Goal: Task Accomplishment & Management: Use online tool/utility

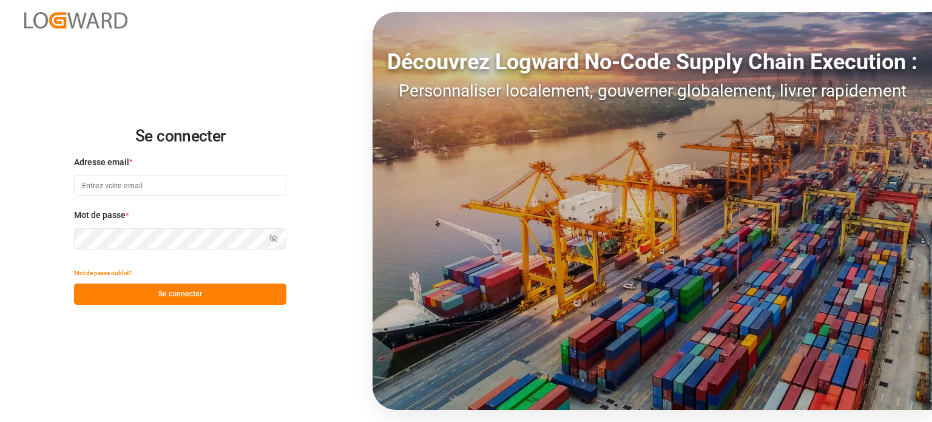
type input "wta.affretement@wta-group.fr"
click at [149, 284] on button "Se connecter" at bounding box center [180, 293] width 212 height 21
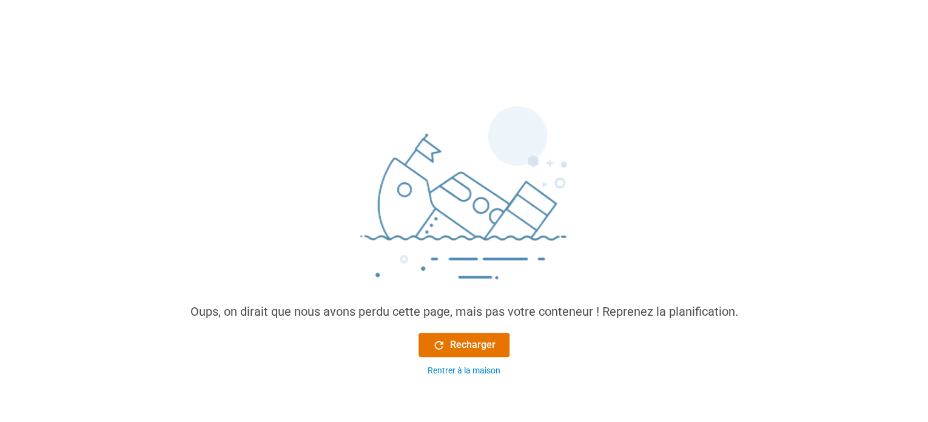
scroll to position [46, 0]
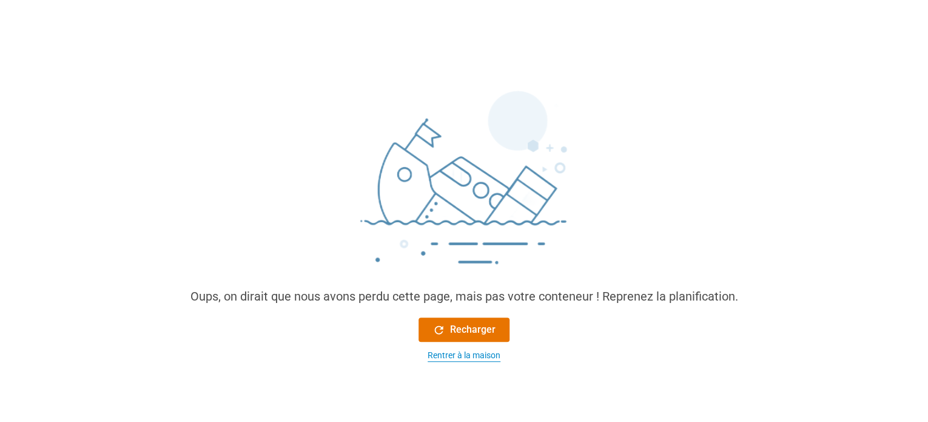
click at [483, 356] on font "Rentrer à la maison" at bounding box center [464, 355] width 73 height 10
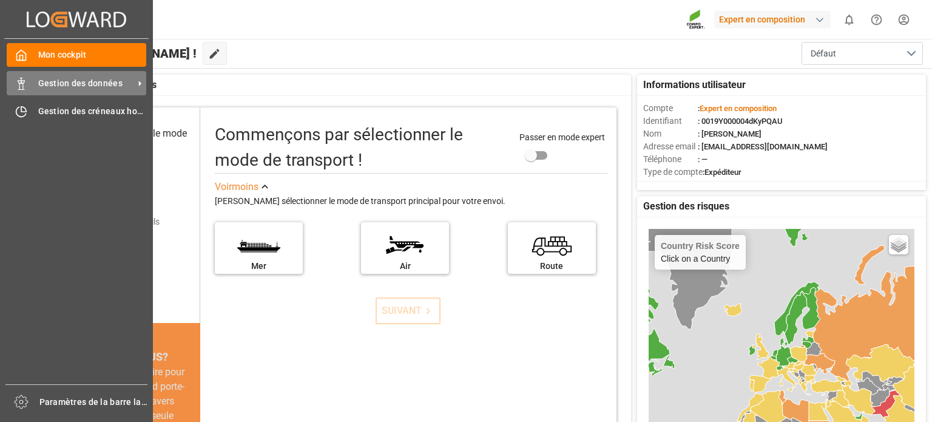
click at [48, 86] on font "Gestion des données" at bounding box center [80, 83] width 84 height 10
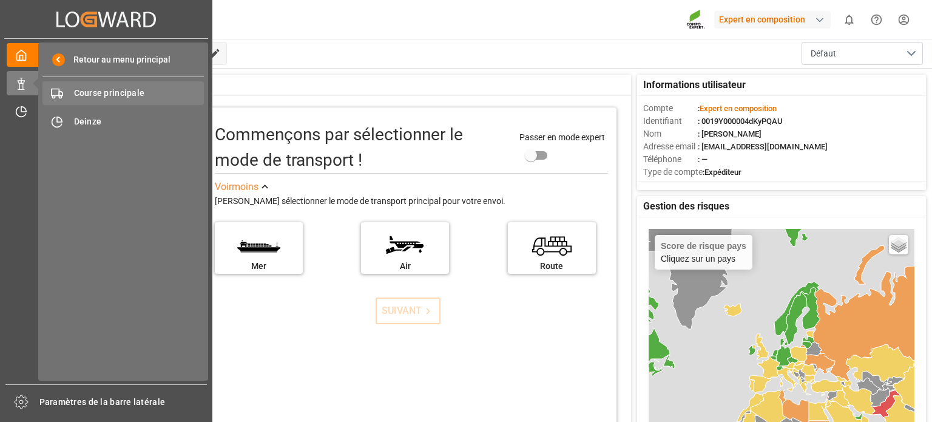
click at [110, 92] on font "Course principale" at bounding box center [109, 93] width 71 height 10
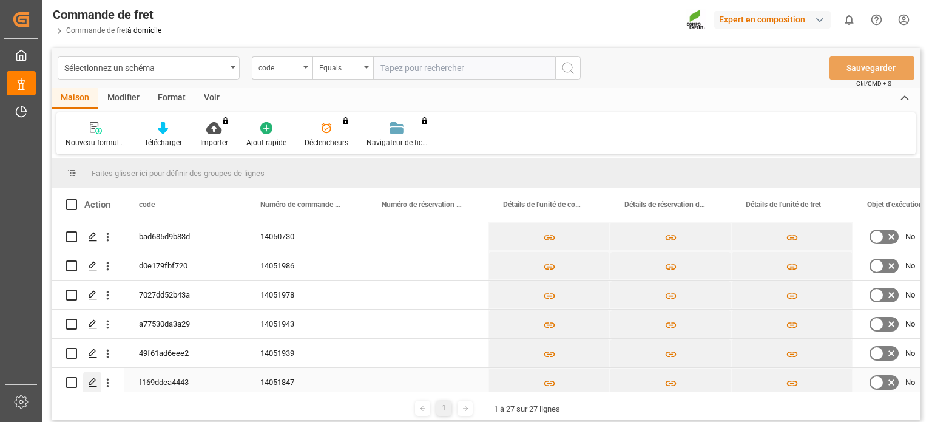
click at [87, 383] on div "Appuyez sur ESPACE pour sélectionner cette ligne." at bounding box center [92, 382] width 18 height 22
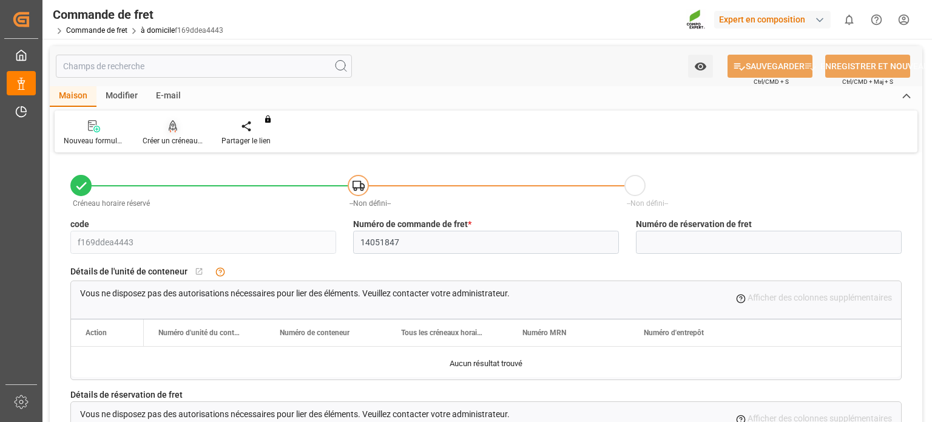
click at [170, 140] on font "Créer un créneau horaire" at bounding box center [183, 141] width 80 height 8
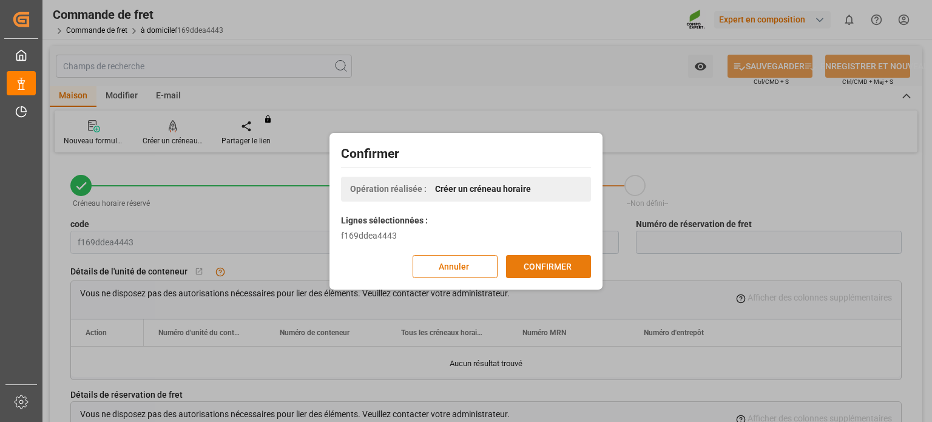
click at [538, 264] on font "CONFIRMER" at bounding box center [548, 266] width 48 height 10
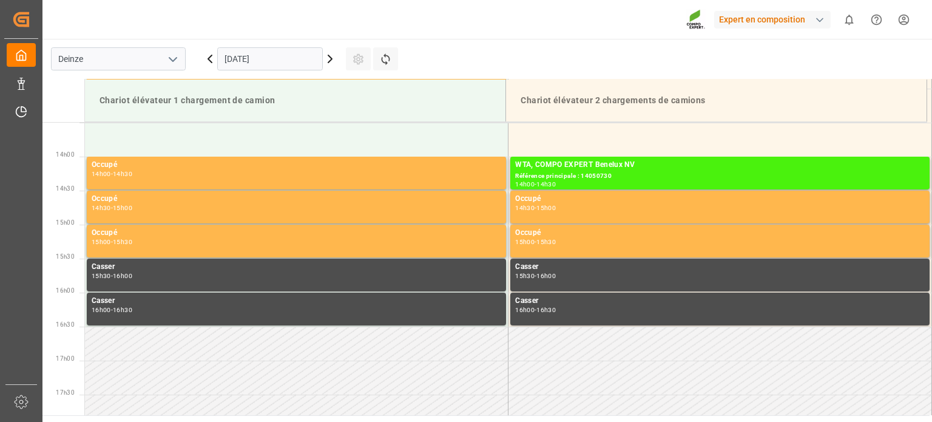
scroll to position [943, 0]
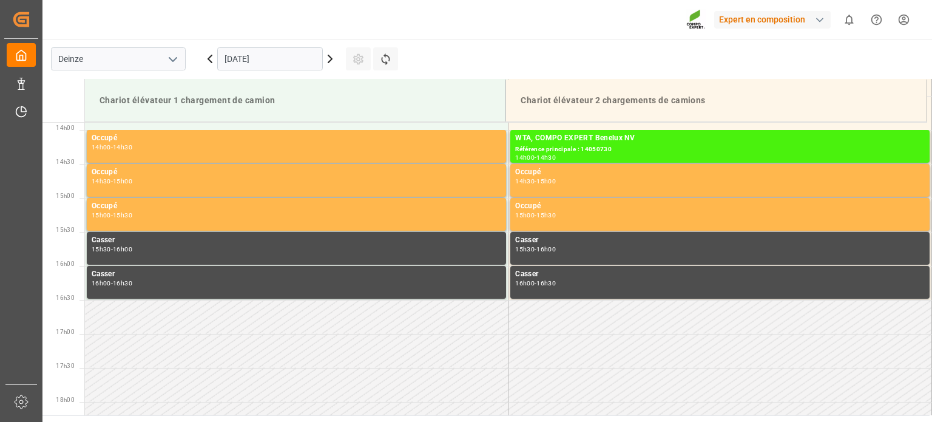
click at [268, 54] on input "[DATE]" at bounding box center [270, 58] width 106 height 23
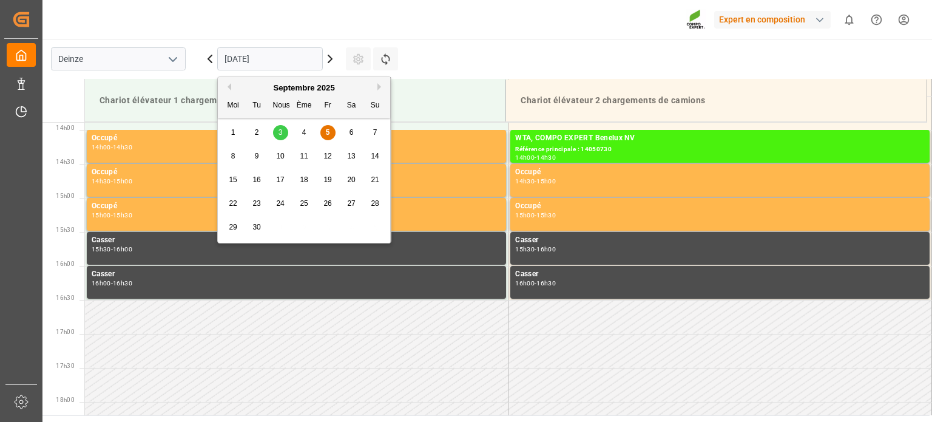
click at [254, 153] on div "9" at bounding box center [256, 156] width 15 height 15
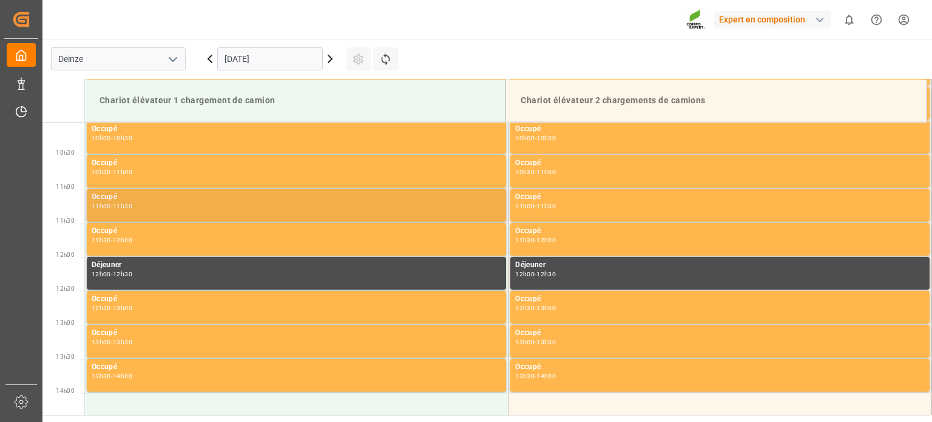
scroll to position [761, 0]
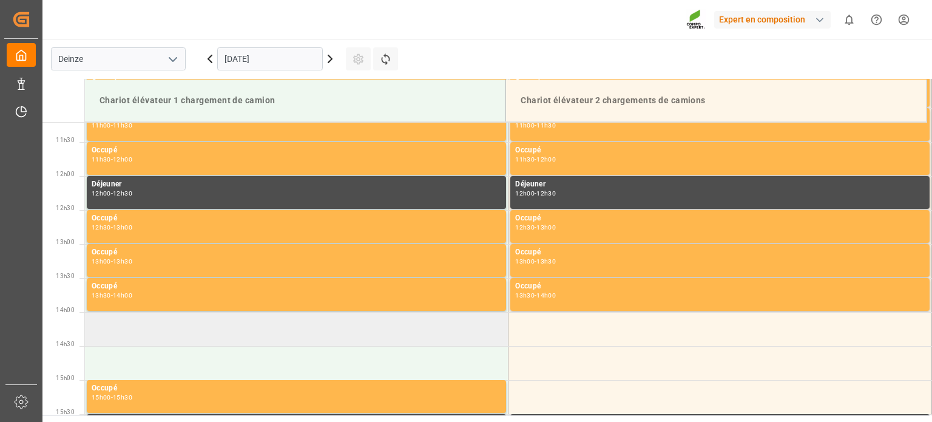
click at [322, 325] on td at bounding box center [296, 329] width 423 height 34
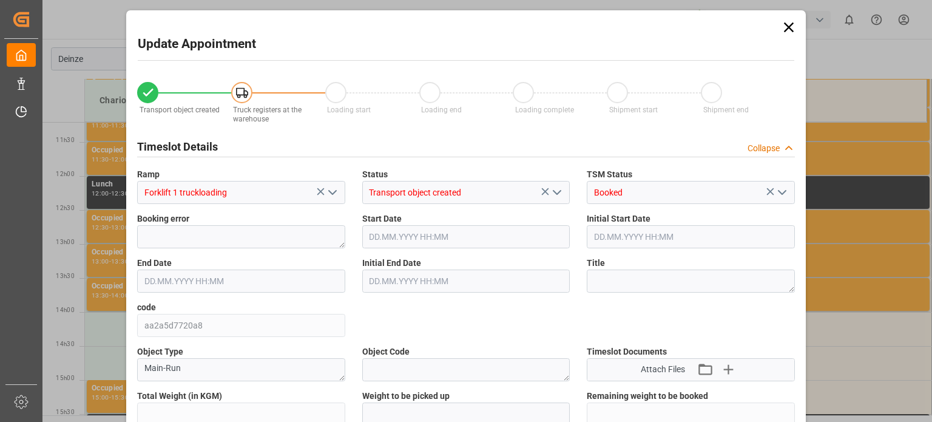
type input "24288"
type input "0"
type input "24"
type input "[DATE] 14:00"
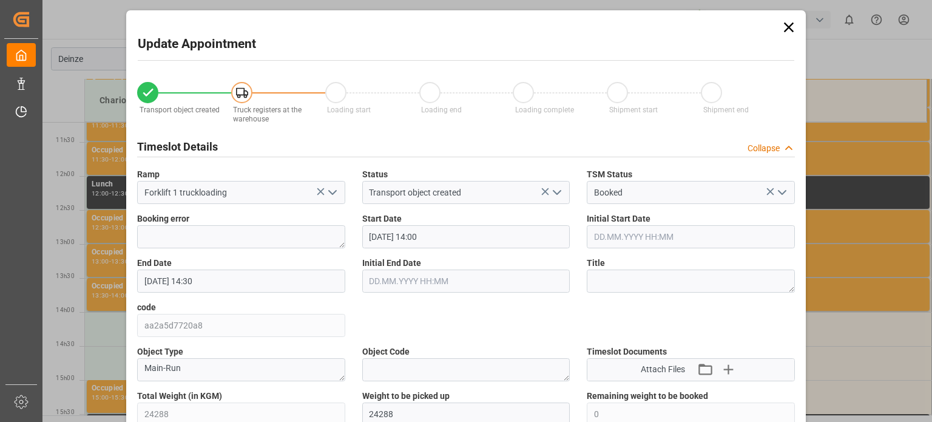
type input "[DATE] 14:30"
type input "[DATE] 07:26"
type input "[DATE] 12:39"
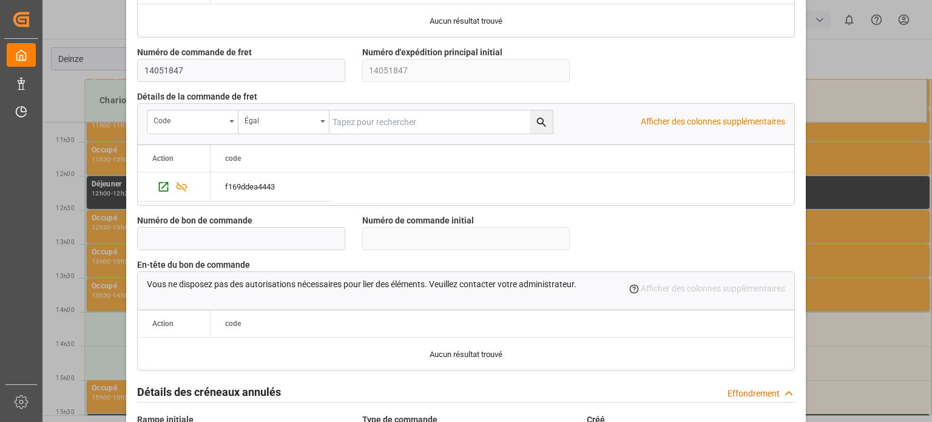
scroll to position [1175, 0]
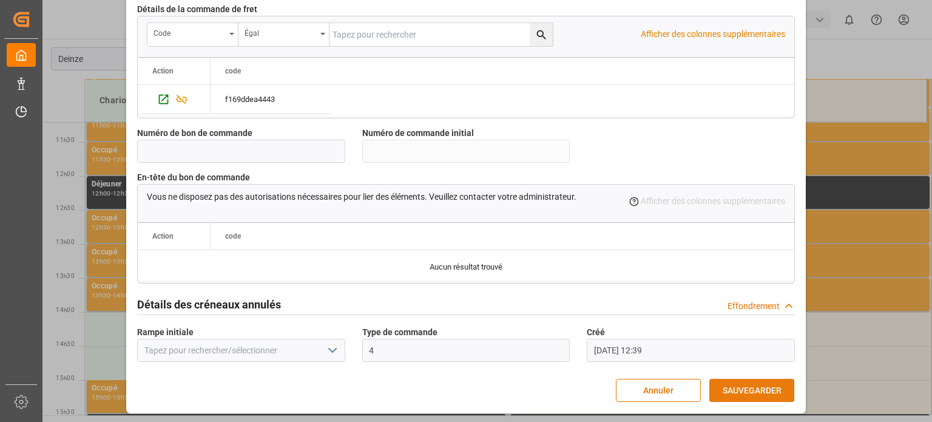
click at [738, 385] on font "SAUVEGARDER" at bounding box center [752, 390] width 59 height 10
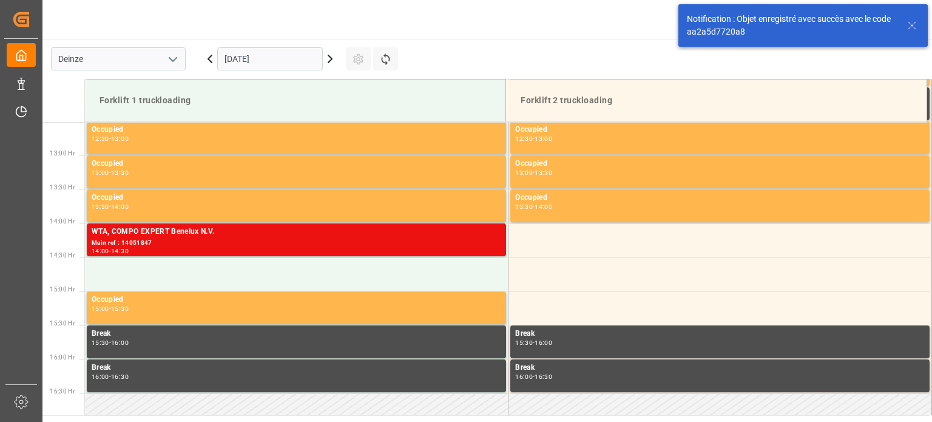
scroll to position [875, 0]
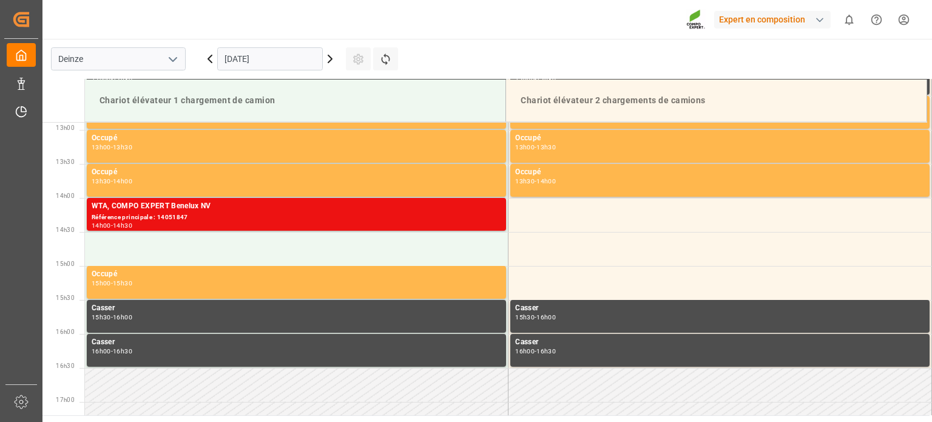
click at [332, 58] on icon at bounding box center [330, 59] width 15 height 15
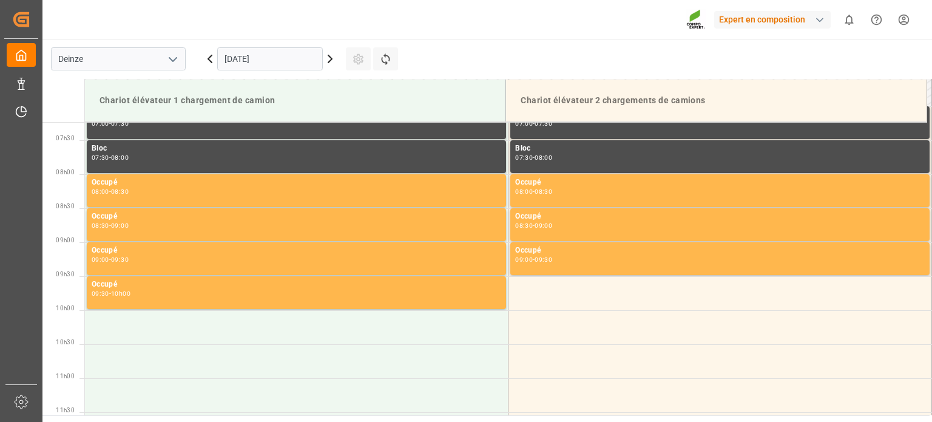
scroll to position [393, 0]
